Goal: Find specific page/section: Find specific page/section

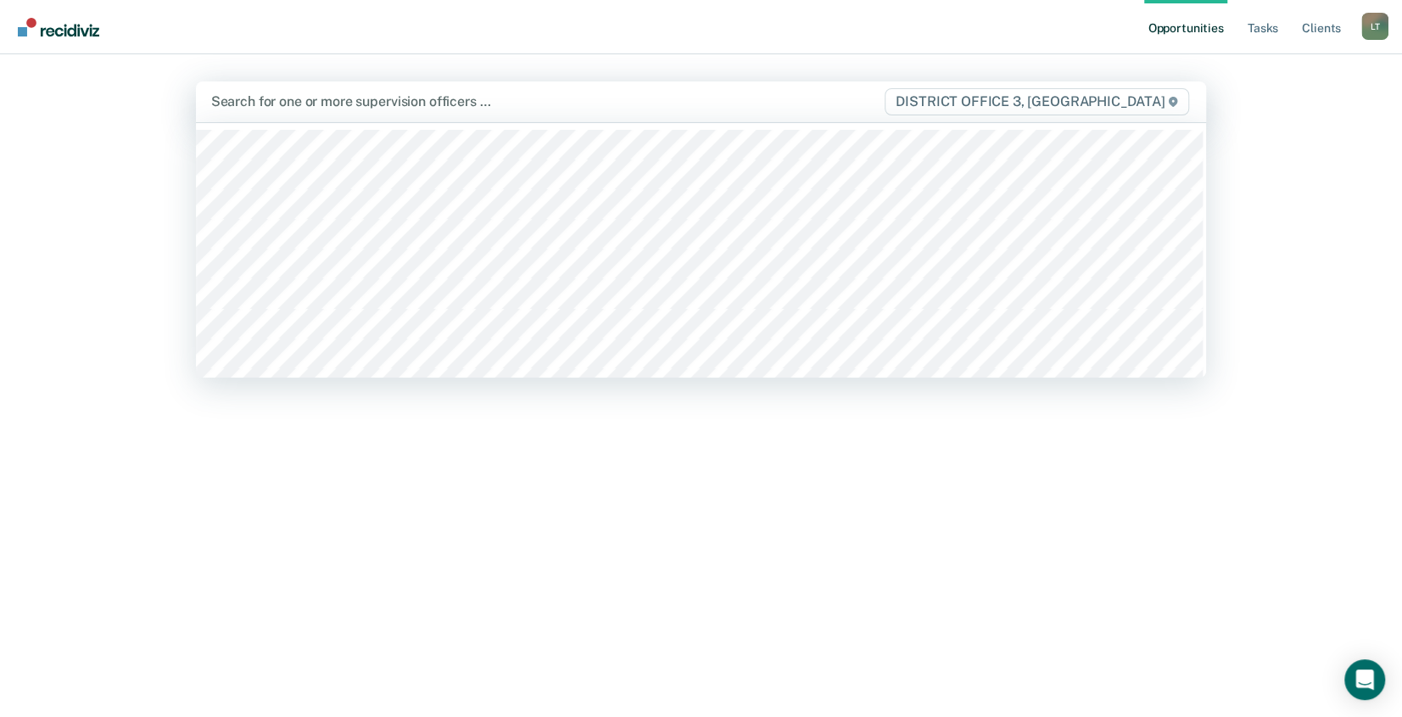
click at [242, 95] on div at bounding box center [547, 102] width 672 height 20
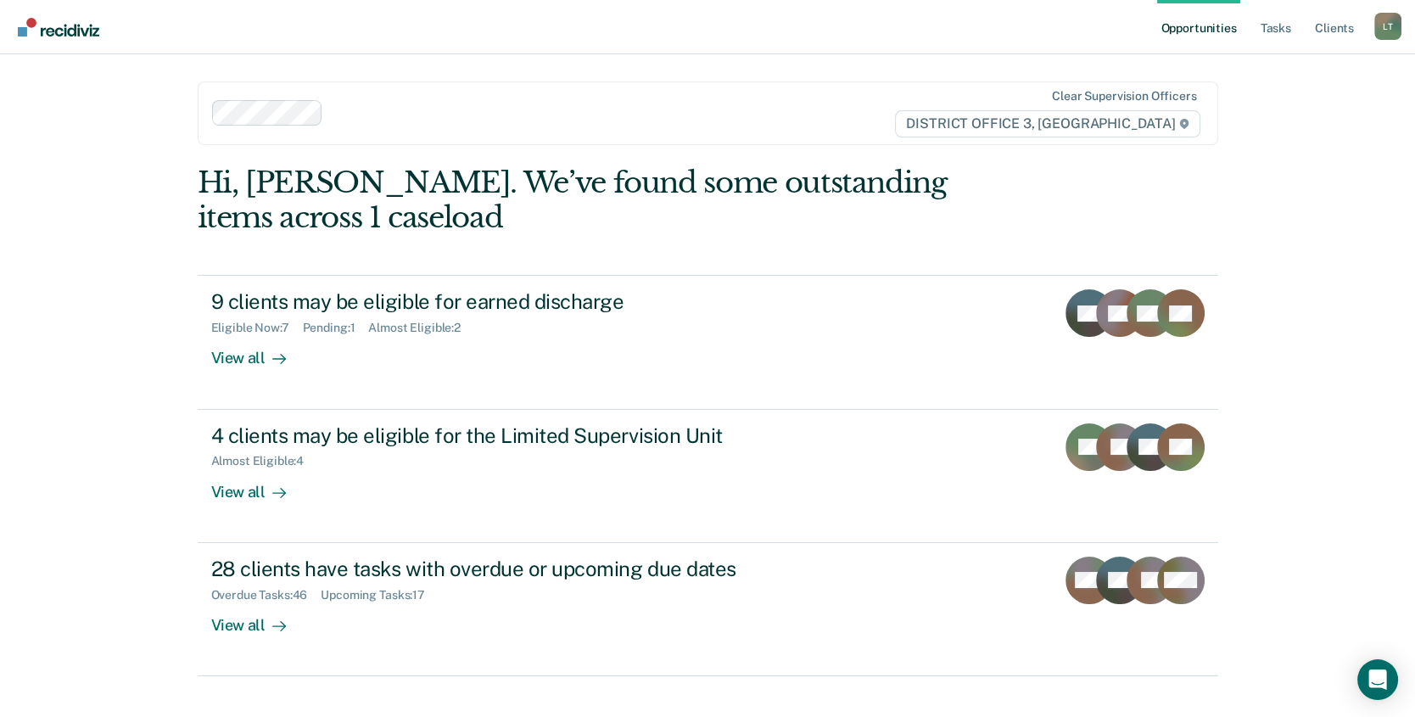
click at [1198, 25] on link "Opportunities" at bounding box center [1198, 27] width 82 height 54
click at [1196, 26] on link "Opportunities" at bounding box center [1198, 27] width 82 height 54
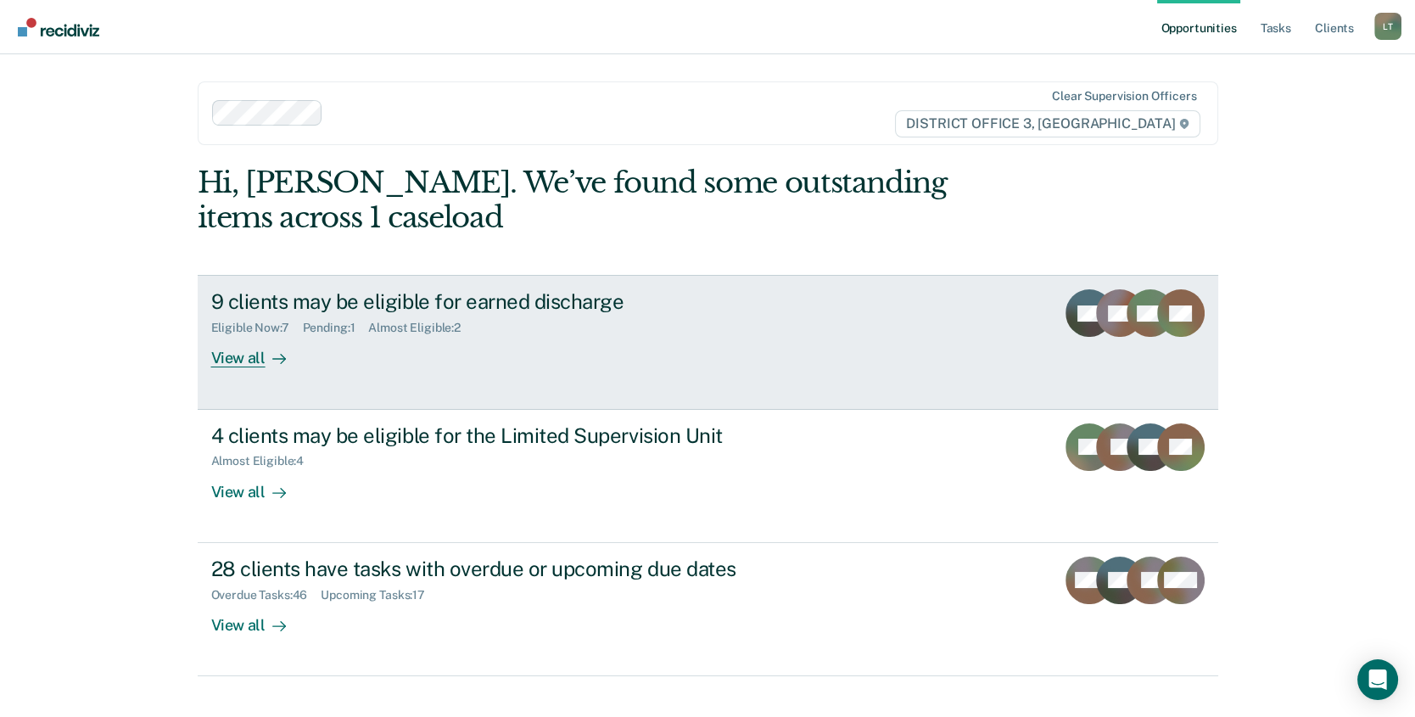
click at [237, 354] on div "View all" at bounding box center [258, 351] width 95 height 33
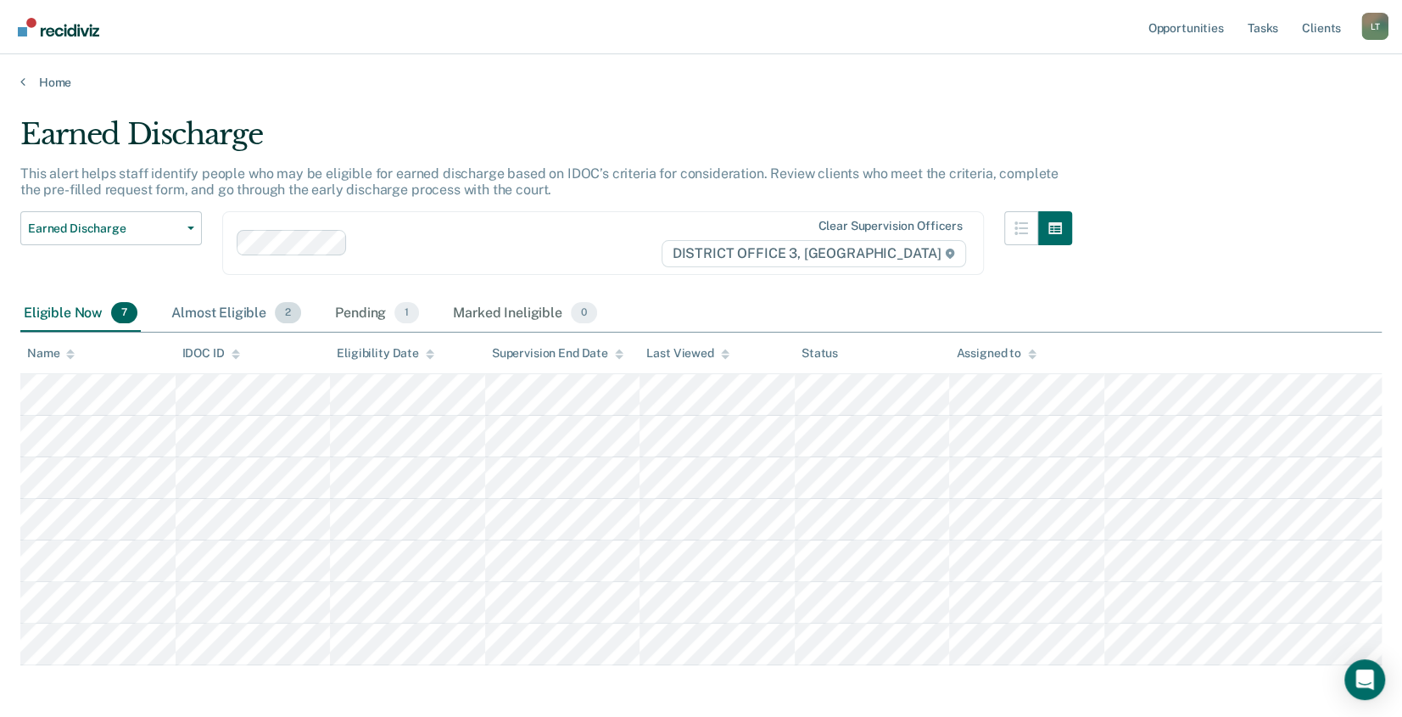
click at [229, 314] on div "Almost Eligible 2" at bounding box center [236, 313] width 137 height 37
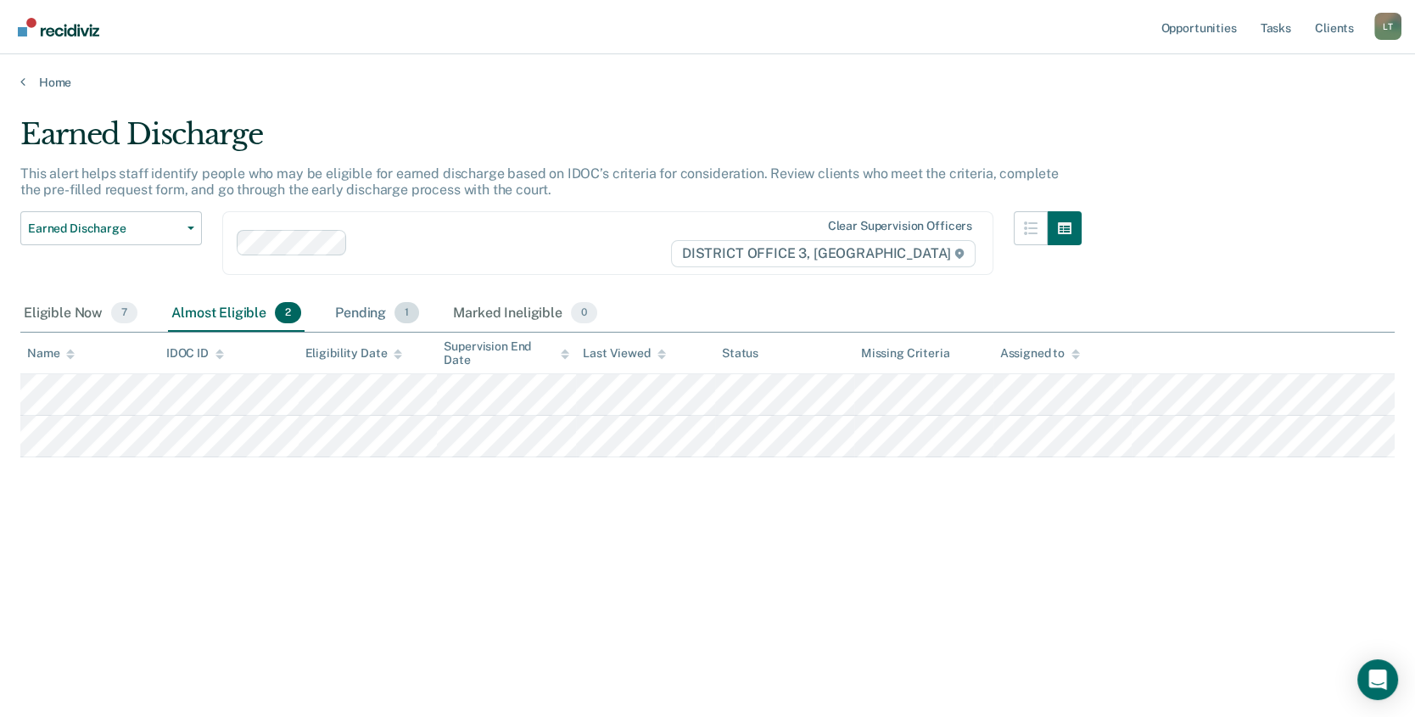
click at [371, 319] on div "Pending 1" at bounding box center [377, 313] width 91 height 37
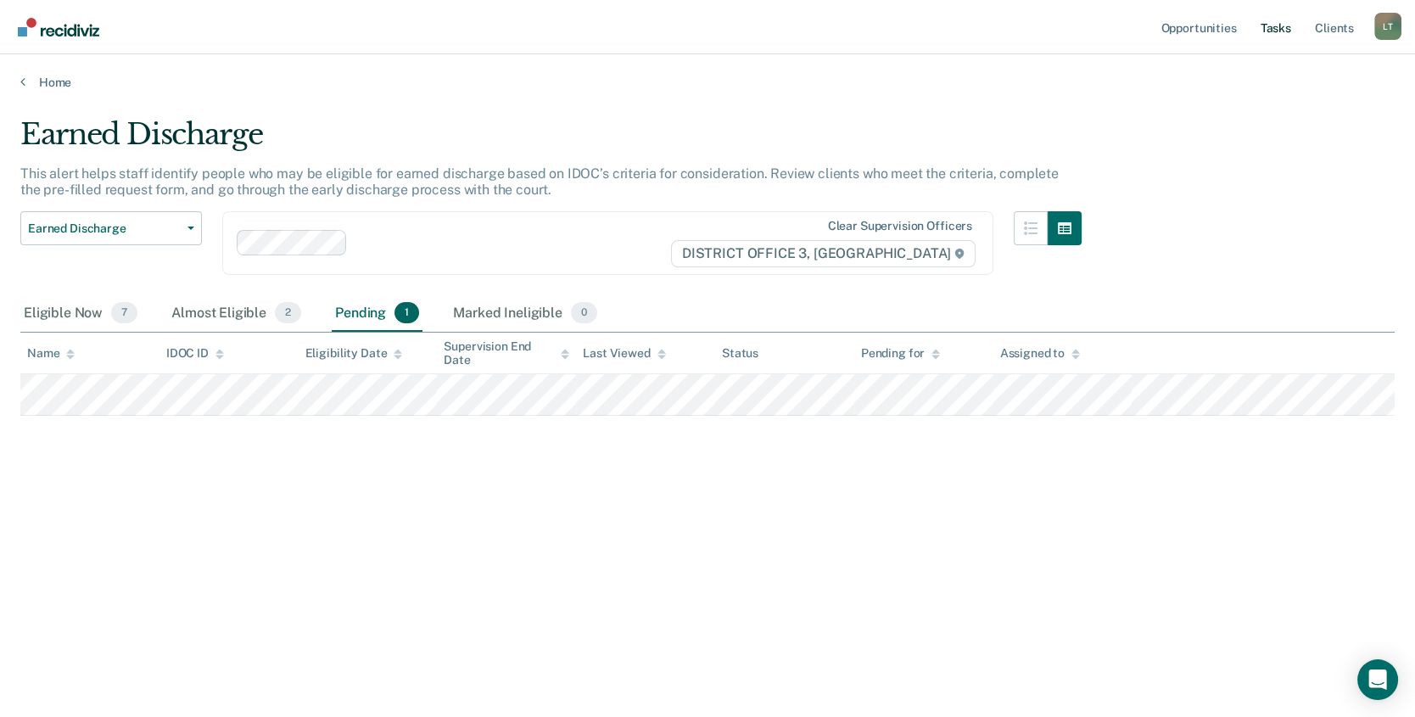
click at [1270, 24] on link "Tasks" at bounding box center [1275, 27] width 37 height 54
